Goal: Transaction & Acquisition: Purchase product/service

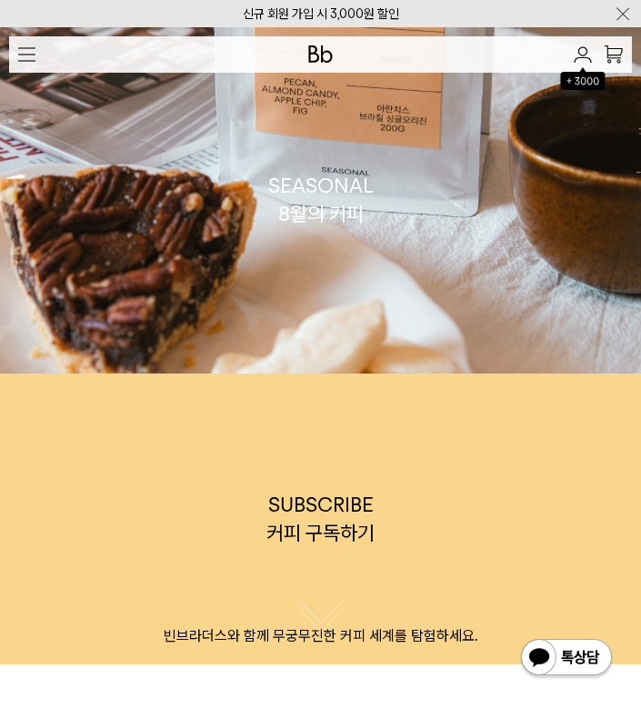
click at [30, 52] on img "button" at bounding box center [26, 54] width 17 height 15
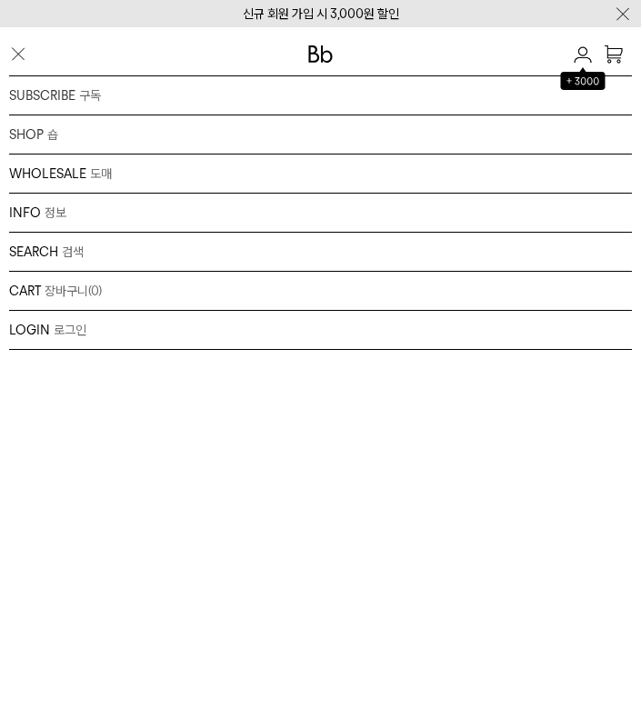
click at [43, 137] on div "SHOP 숍 원두 드립백/콜드브루/캡슐 선물세트 커피용품 프로그램" at bounding box center [320, 134] width 622 height 39
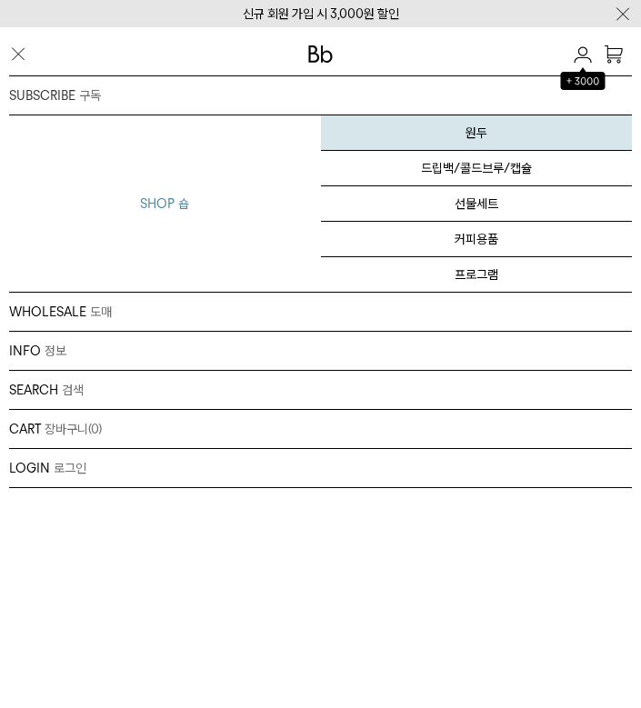
click at [483, 133] on link "원두" at bounding box center [477, 132] width 312 height 35
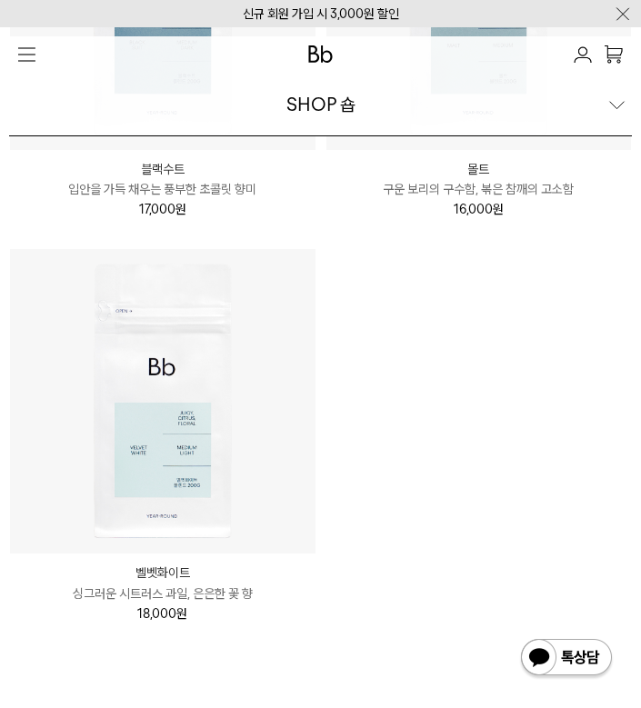
scroll to position [2036, 0]
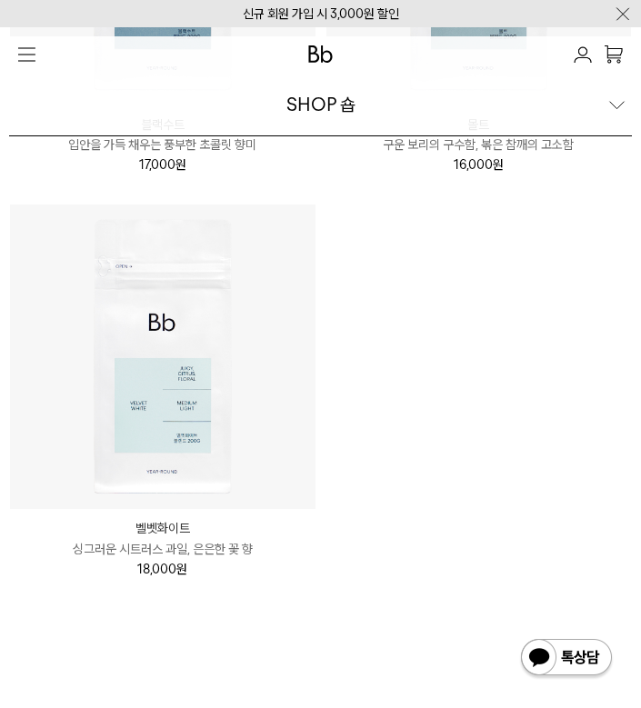
click at [197, 430] on img at bounding box center [162, 356] width 305 height 305
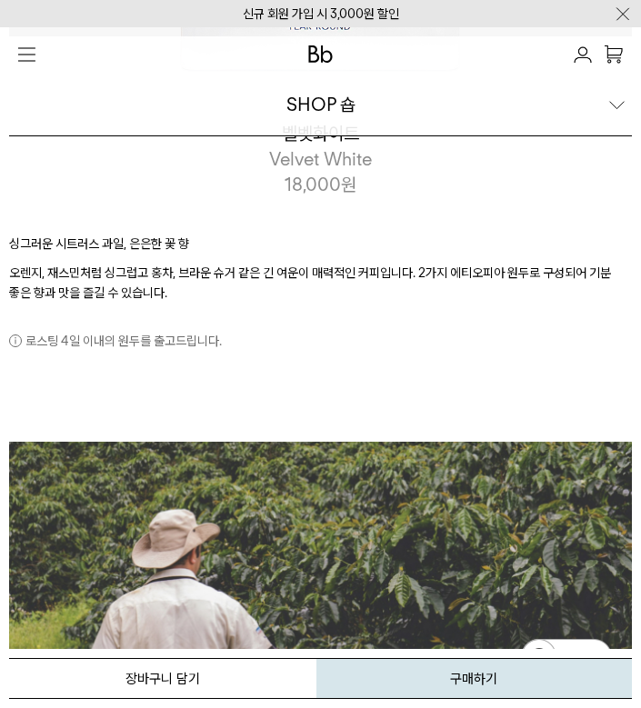
scroll to position [762, 0]
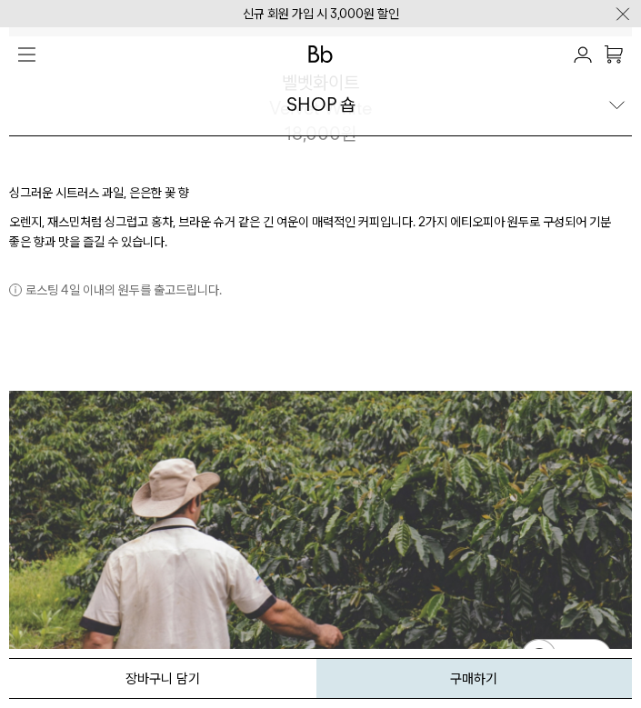
drag, startPoint x: 15, startPoint y: 190, endPoint x: 196, endPoint y: 201, distance: 182.1
click at [196, 201] on p "싱그러운 시트러스 과일, 은은한 꽃 향" at bounding box center [320, 197] width 622 height 29
drag, startPoint x: 12, startPoint y: 190, endPoint x: 214, endPoint y: 184, distance: 201.8
click at [214, 184] on p "싱그러운 시트러스 과일, 은은한 꽃 향" at bounding box center [320, 197] width 622 height 29
click at [202, 194] on p "싱그러운 시트러스 과일, 은은한 꽃 향" at bounding box center [320, 197] width 622 height 29
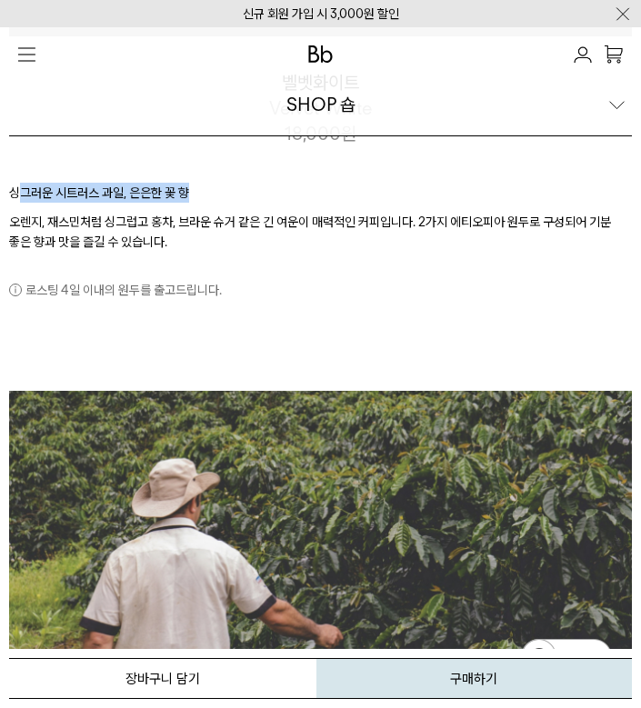
drag, startPoint x: 16, startPoint y: 193, endPoint x: 188, endPoint y: 194, distance: 171.8
click at [188, 194] on p "싱그러운 시트러스 과일, 은은한 꽃 향" at bounding box center [320, 197] width 622 height 29
click at [254, 194] on p "싱그러운 시트러스 과일, 은은한 꽃 향" at bounding box center [320, 197] width 622 height 29
click at [149, 225] on p "오렌지, 재스민처럼 싱그럽고 홍차, 브라운 슈거 같은 긴 여운이 매력적인 커피입니다. 2가지 에티오피아 원두로 구성되어 기분 좋은 향과 맛을 …" at bounding box center [320, 232] width 622 height 41
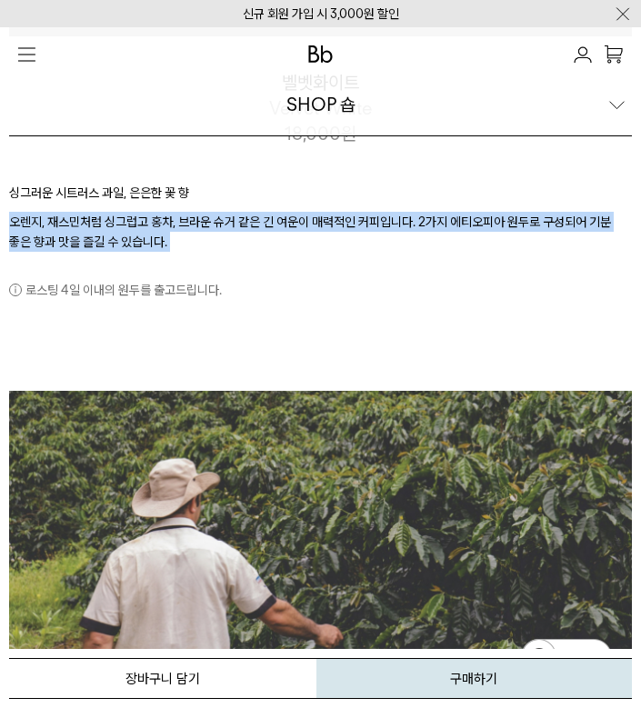
click at [149, 225] on p "오렌지, 재스민처럼 싱그럽고 홍차, 브라운 슈거 같은 긴 여운이 매력적인 커피입니다. 2가지 에티오피아 원두로 구성되어 기분 좋은 향과 맛을 …" at bounding box center [320, 232] width 622 height 41
